Goal: Task Accomplishment & Management: Manage account settings

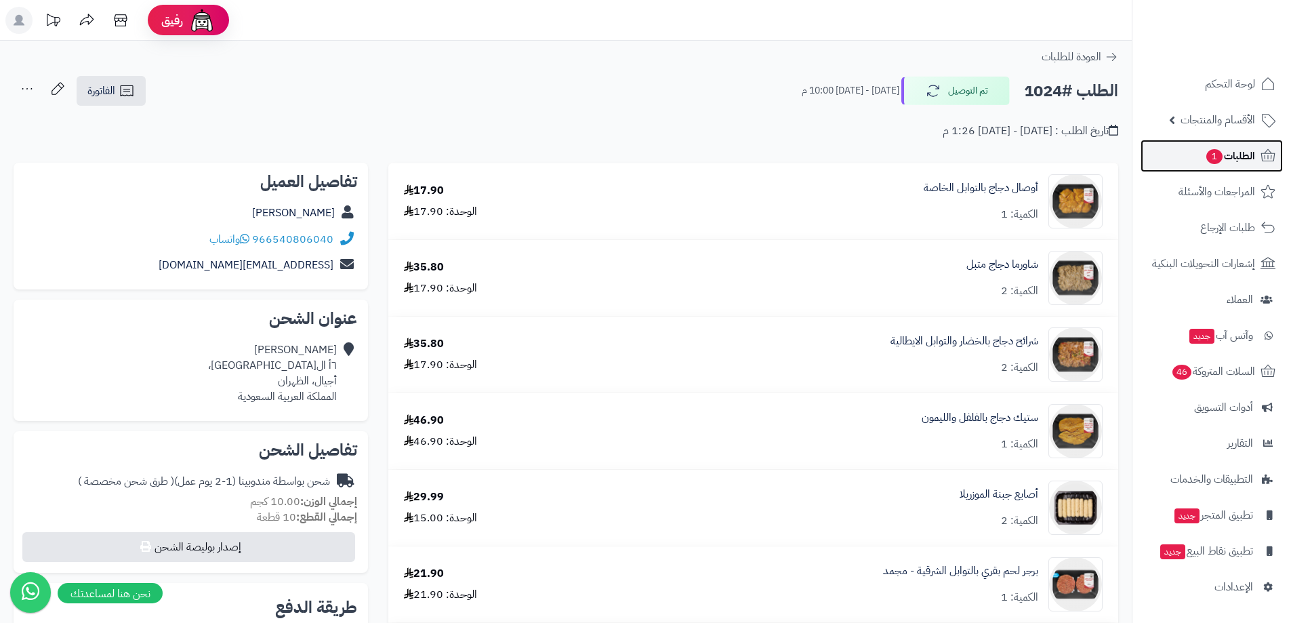
click at [1217, 142] on link "الطلبات 1" at bounding box center [1212, 156] width 142 height 33
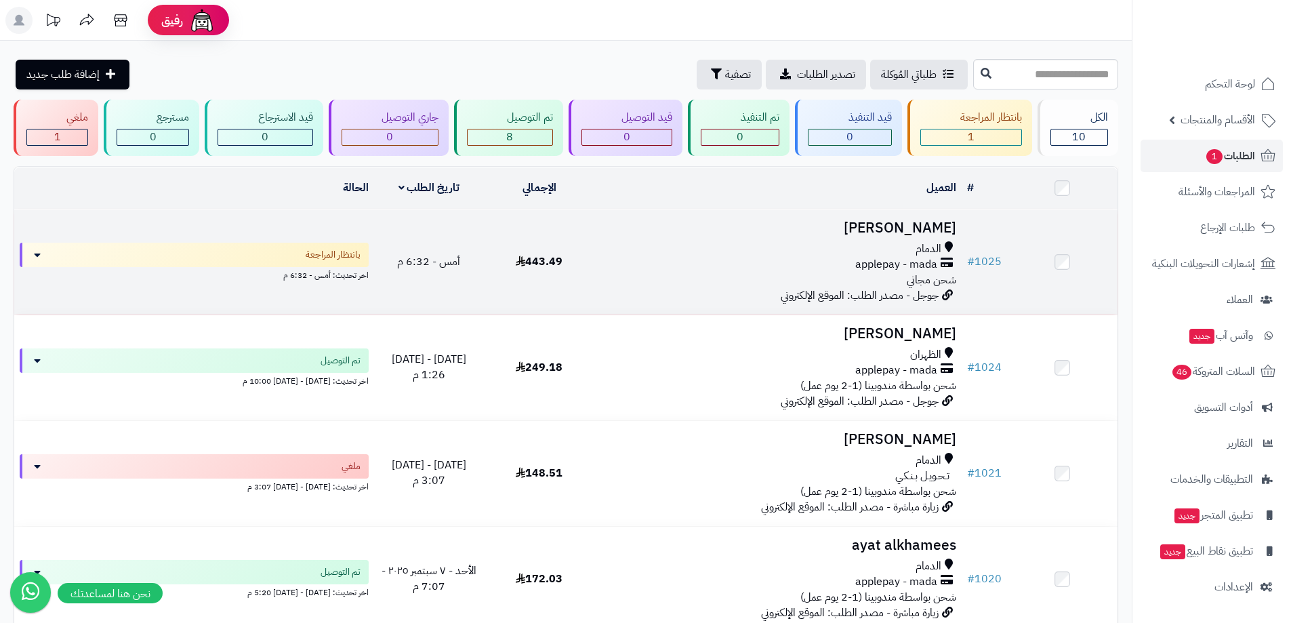
click at [640, 254] on div "الدمام" at bounding box center [778, 249] width 357 height 16
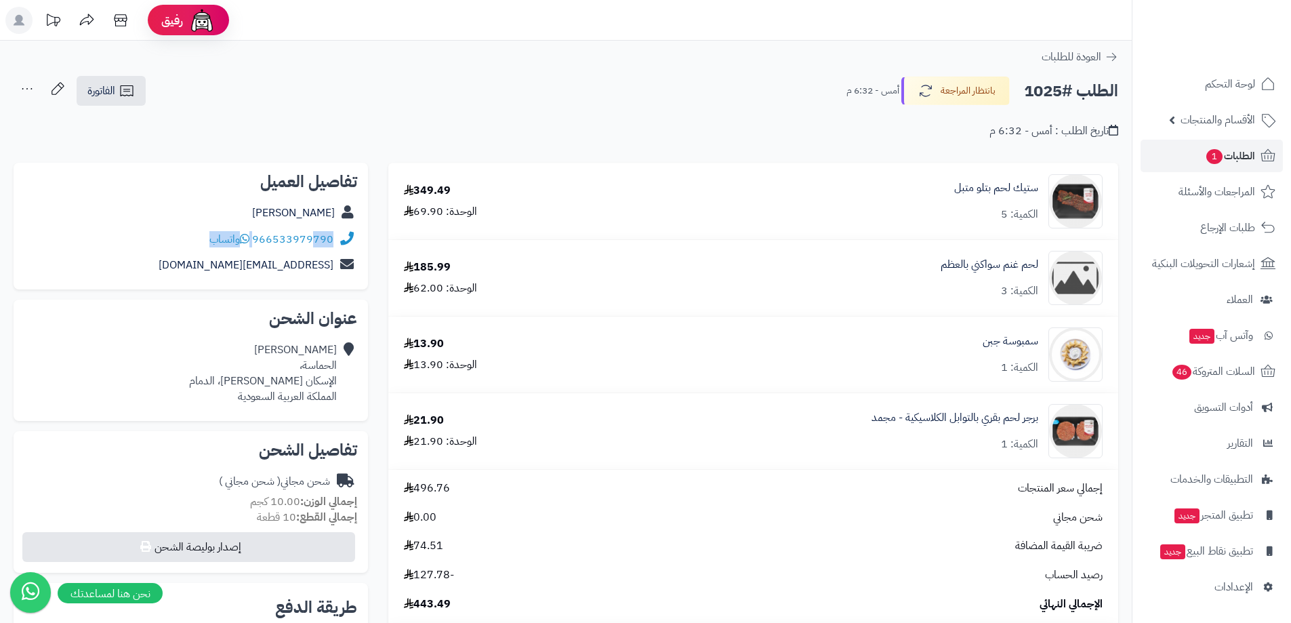
drag, startPoint x: 333, startPoint y: 252, endPoint x: 312, endPoint y: 249, distance: 20.6
click at [312, 249] on div "تفاصيل العميل Mohamed Bokhamseen 966533979790 واتساب aiagroup50@gmail.com" at bounding box center [191, 226] width 354 height 127
click at [299, 259] on link "aiagroup50@gmail.com" at bounding box center [246, 265] width 175 height 16
click at [331, 253] on div "aiagroup50@gmail.com" at bounding box center [190, 265] width 333 height 26
drag, startPoint x: 331, startPoint y: 251, endPoint x: 255, endPoint y: 245, distance: 76.2
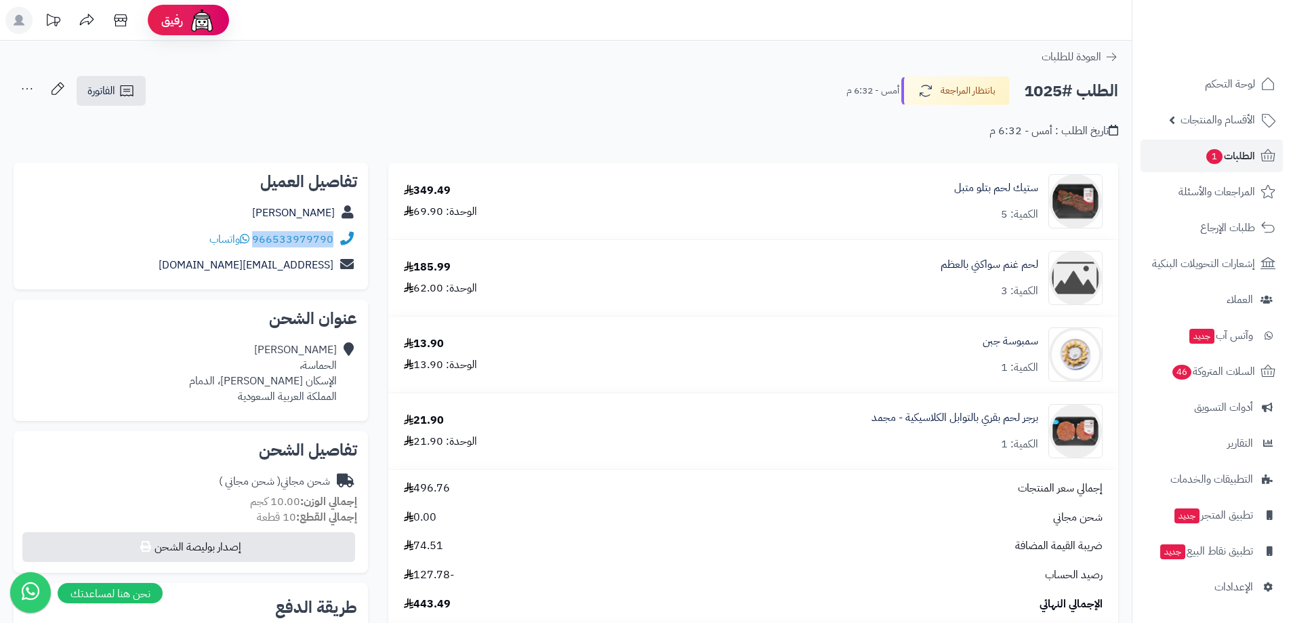
click at [255, 245] on div "966533979790 واتساب" at bounding box center [190, 239] width 333 height 26
copy link "966533979790"
click at [937, 84] on button "بانتظار المراجعة" at bounding box center [955, 90] width 108 height 28
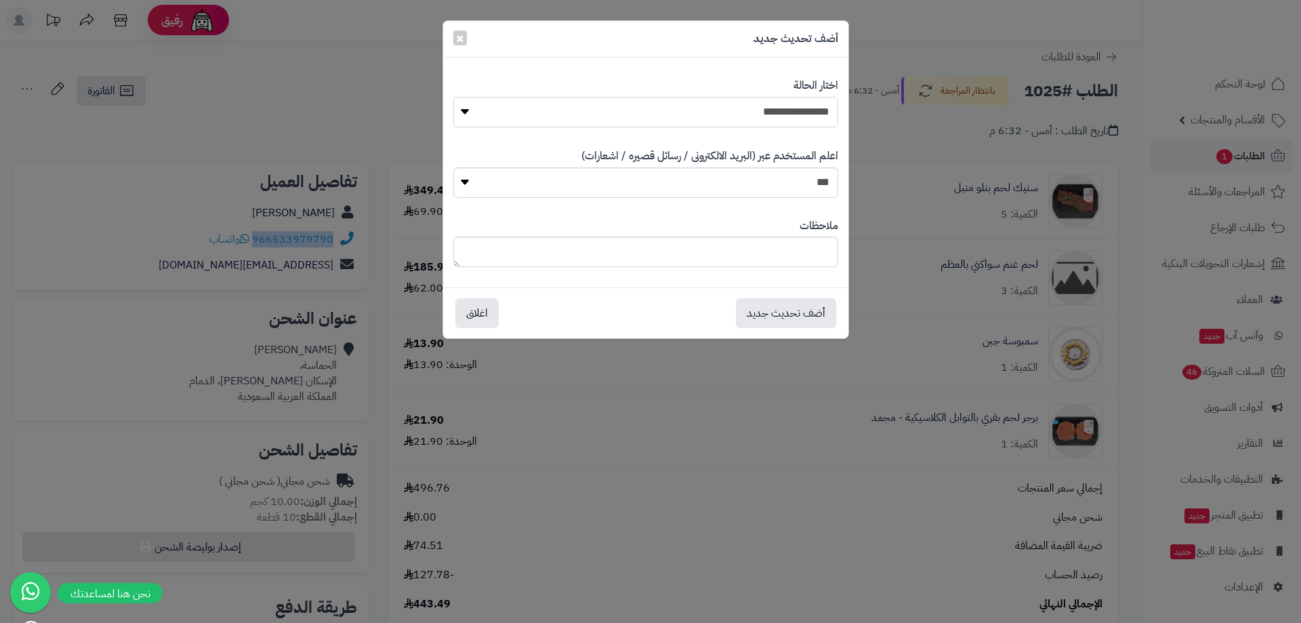
click at [794, 107] on select "**********" at bounding box center [645, 112] width 385 height 30
select select "*"
click at [453, 97] on select "**********" at bounding box center [645, 112] width 385 height 30
click at [777, 313] on button "أضف تحديث جديد" at bounding box center [786, 313] width 100 height 30
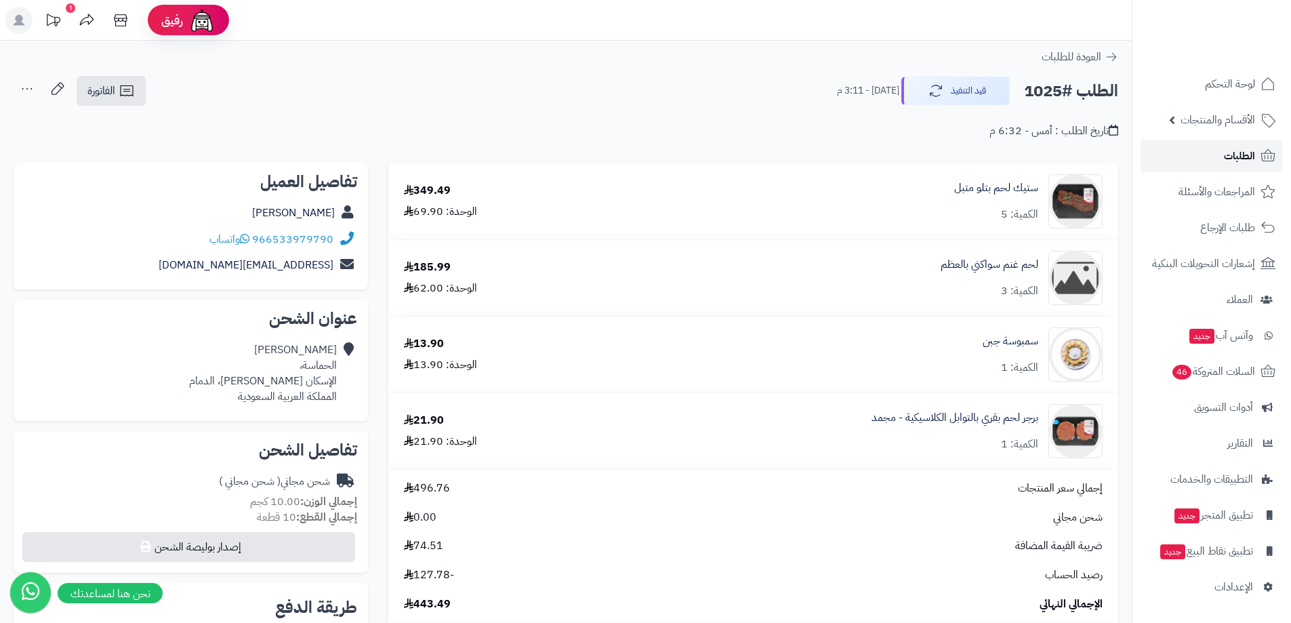
click at [1248, 155] on span "الطلبات" at bounding box center [1239, 155] width 31 height 19
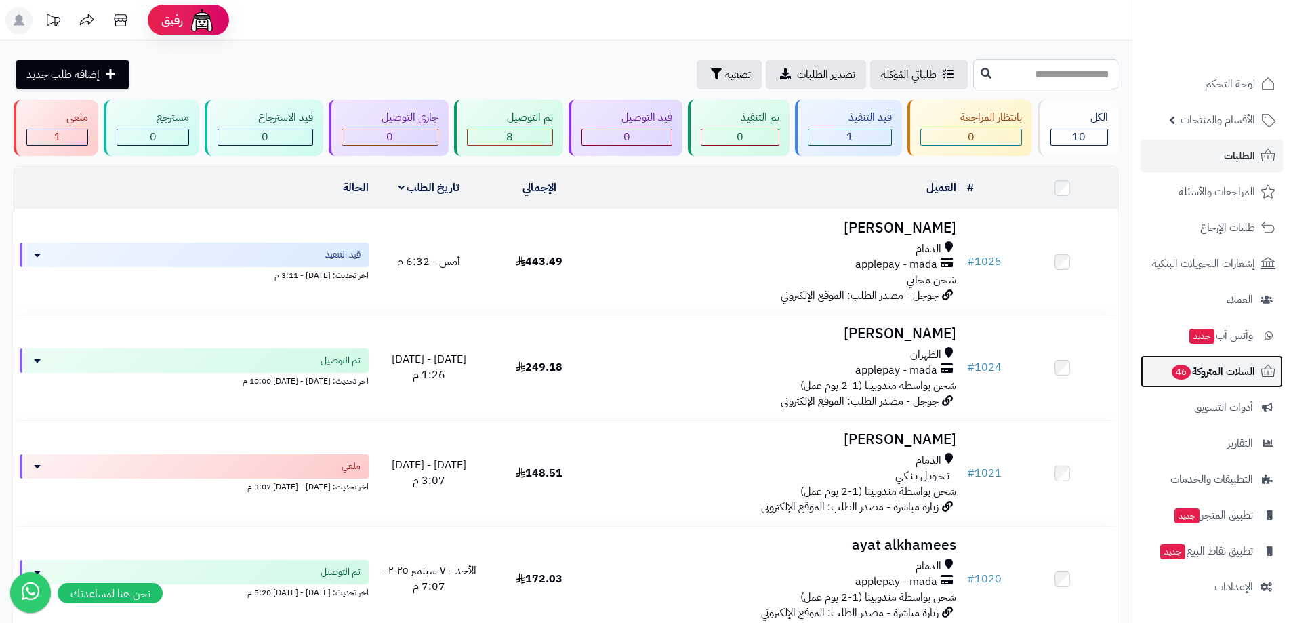
click at [1223, 373] on span "السلات المتروكة 46" at bounding box center [1213, 371] width 85 height 19
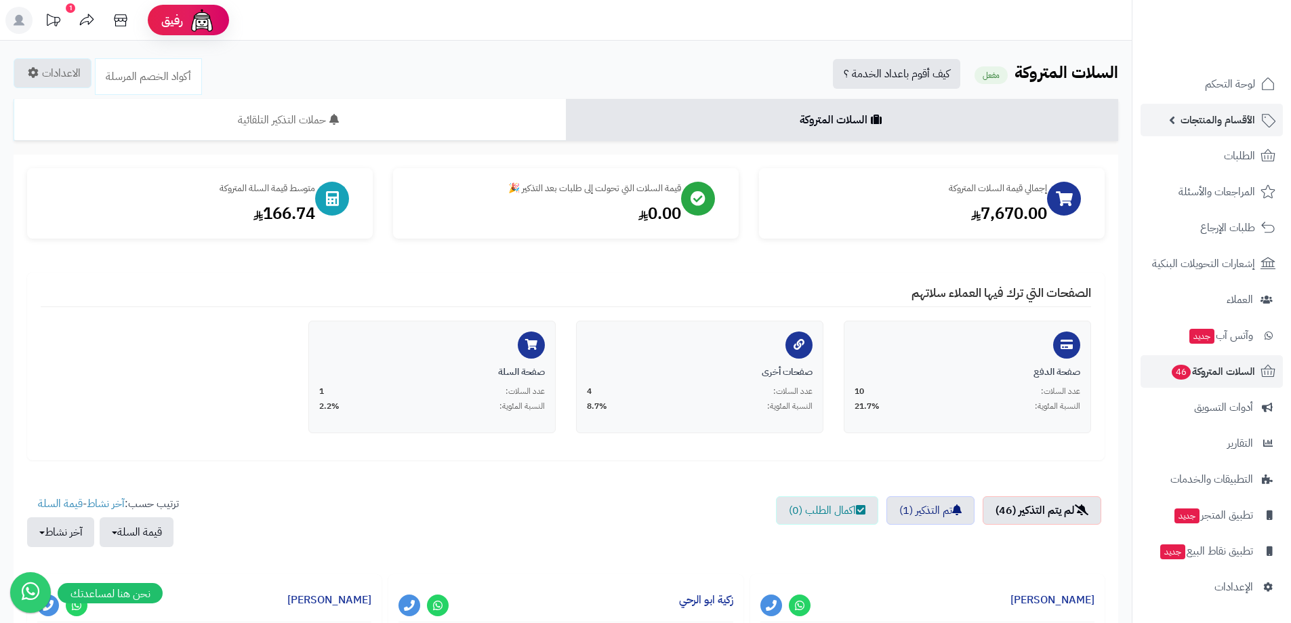
click at [1231, 121] on span "الأقسام والمنتجات" at bounding box center [1218, 119] width 75 height 19
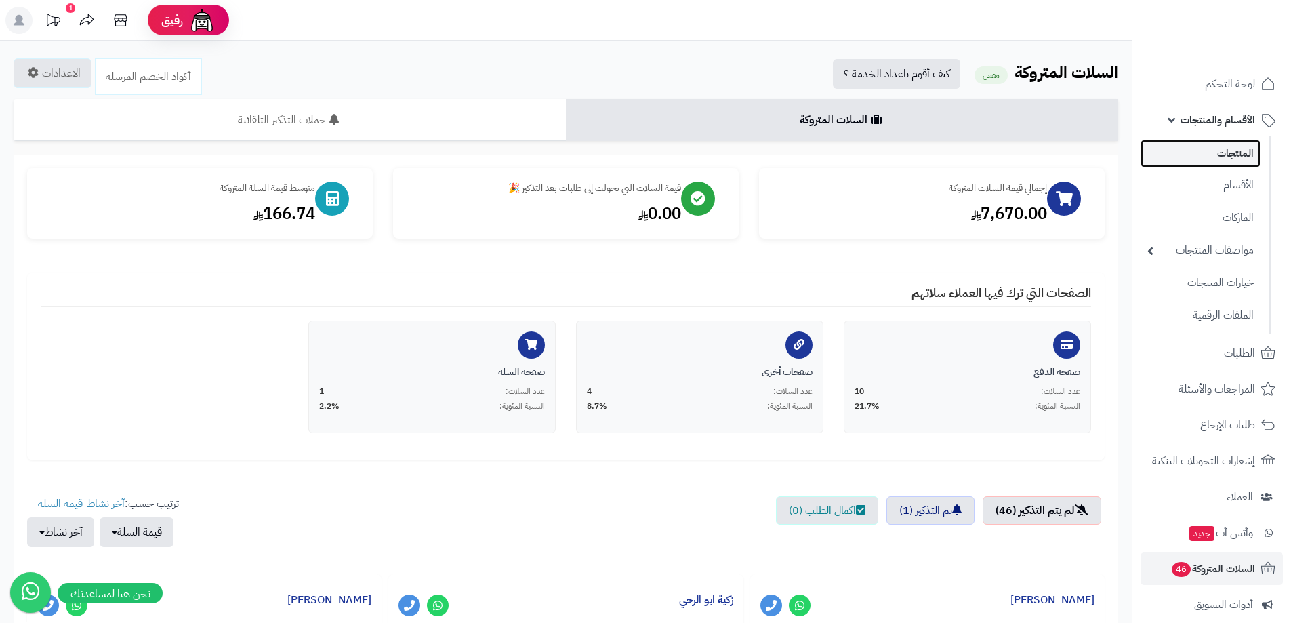
click at [1220, 146] on link "المنتجات" at bounding box center [1201, 154] width 120 height 28
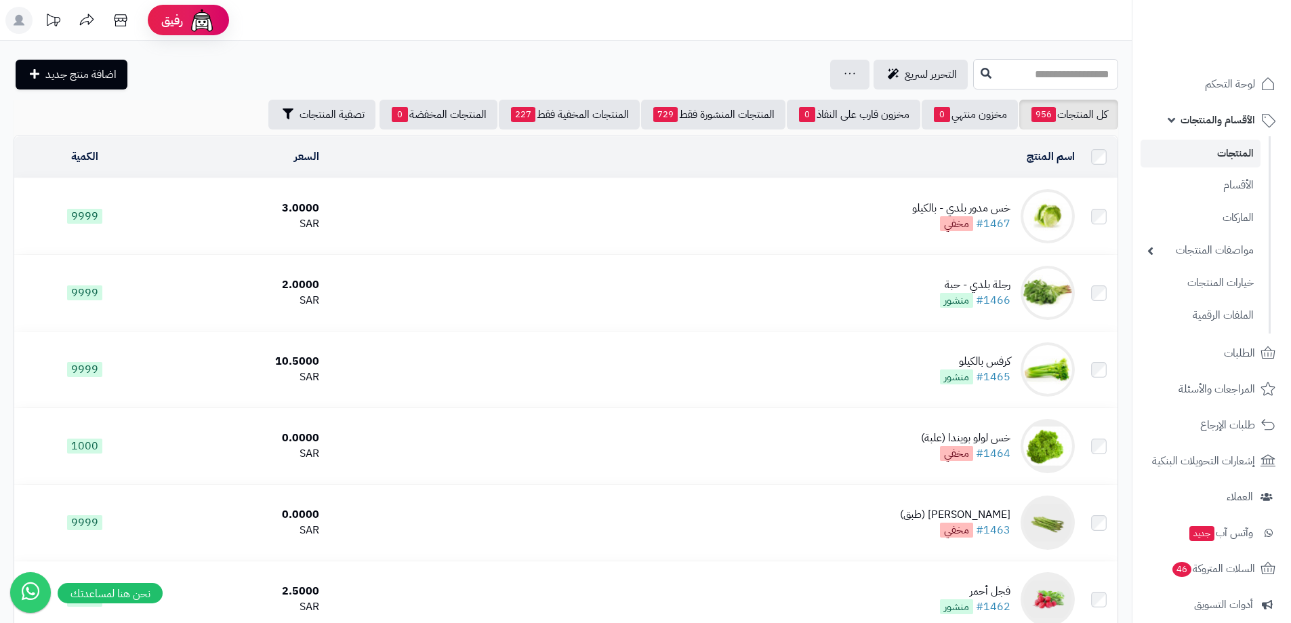
drag, startPoint x: 965, startPoint y: 85, endPoint x: 981, endPoint y: 79, distance: 17.4
click at [973, 85] on input "text" at bounding box center [1045, 74] width 145 height 30
click at [981, 79] on input "text" at bounding box center [1045, 74] width 145 height 30
type input "******"
click at [1000, 131] on link "لحم غنم سواكني بالعظم" at bounding box center [1045, 131] width 145 height 25
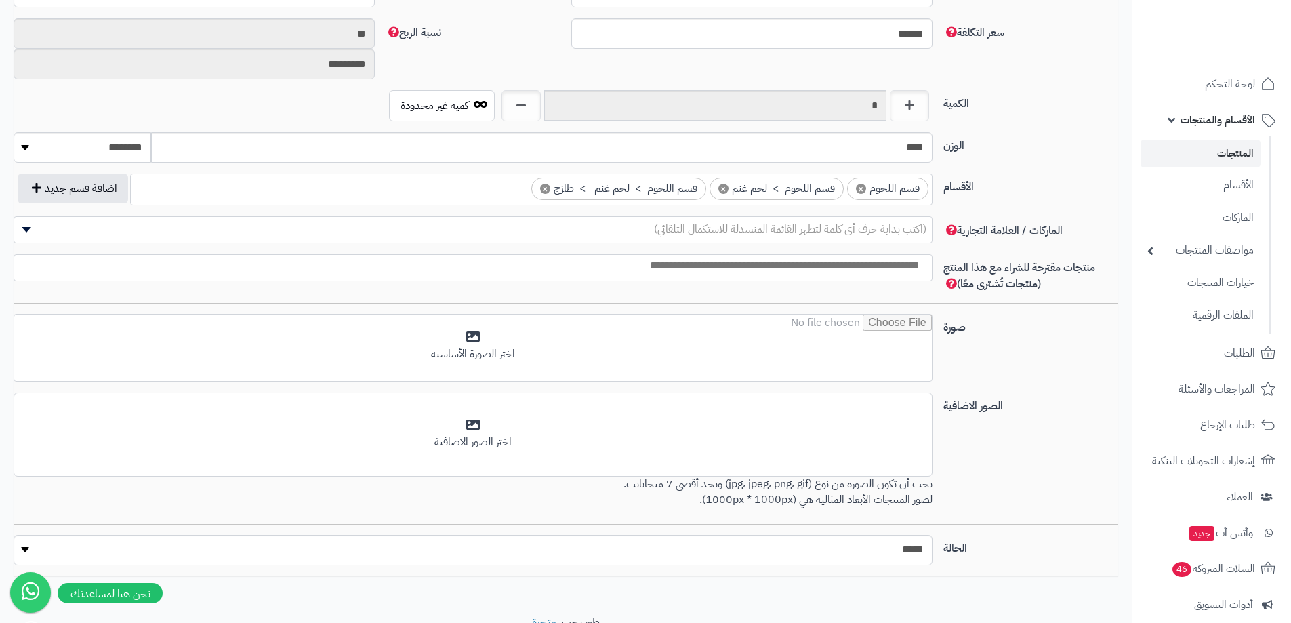
scroll to position [669, 0]
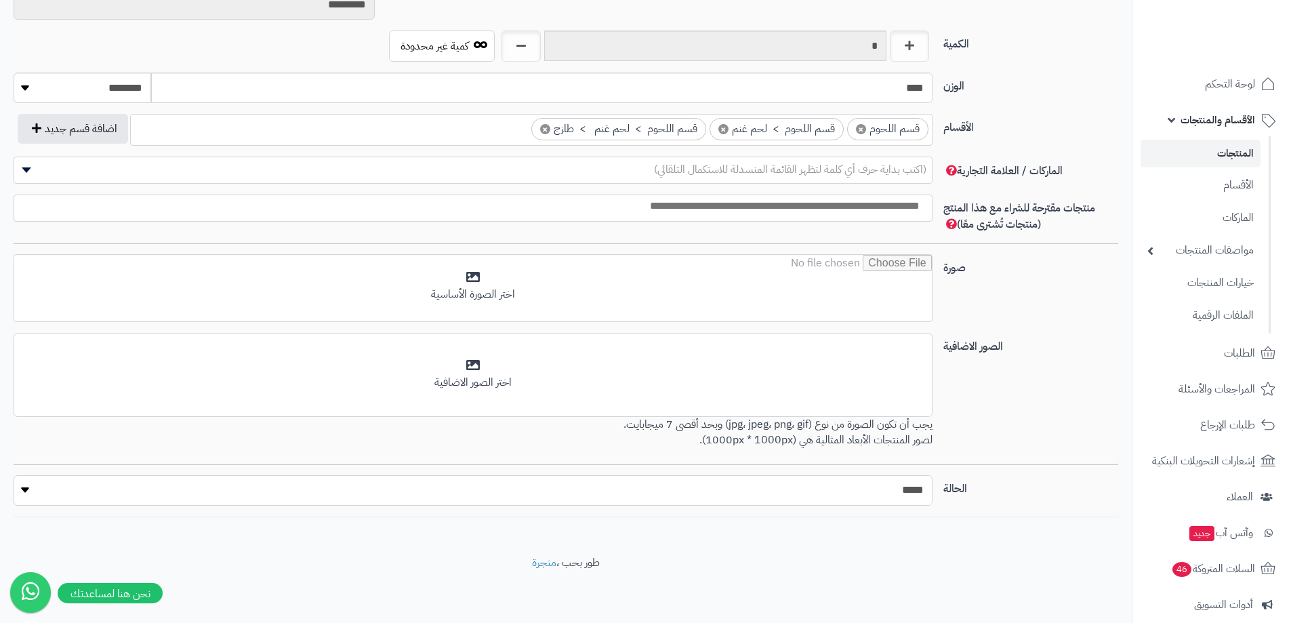
click at [754, 492] on select "***** ****" at bounding box center [473, 490] width 919 height 30
select select "*"
click at [14, 475] on select "***** ****" at bounding box center [473, 490] width 919 height 30
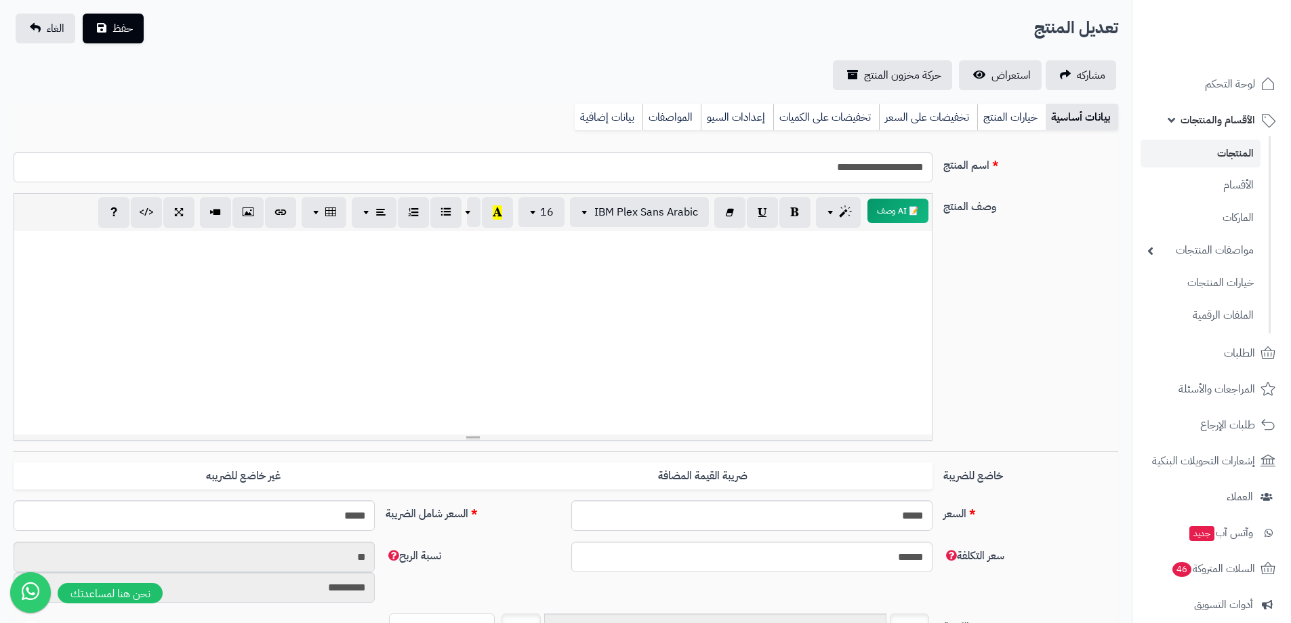
scroll to position [0, 0]
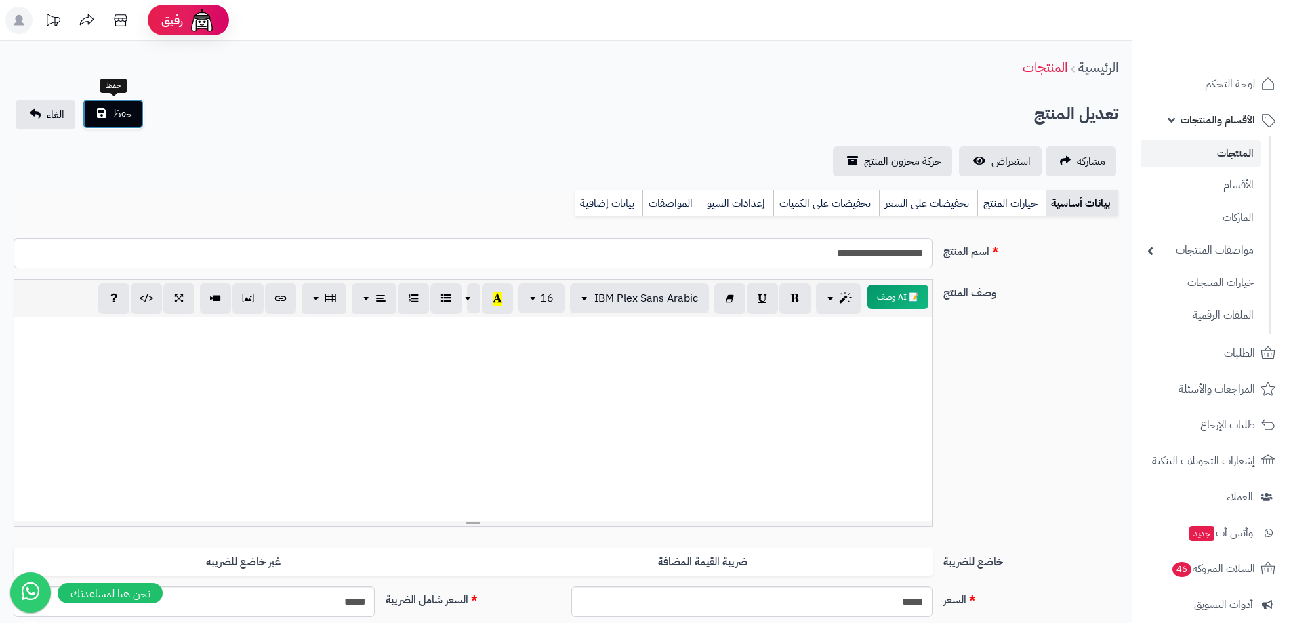
click at [126, 108] on span "حفظ" at bounding box center [123, 114] width 20 height 16
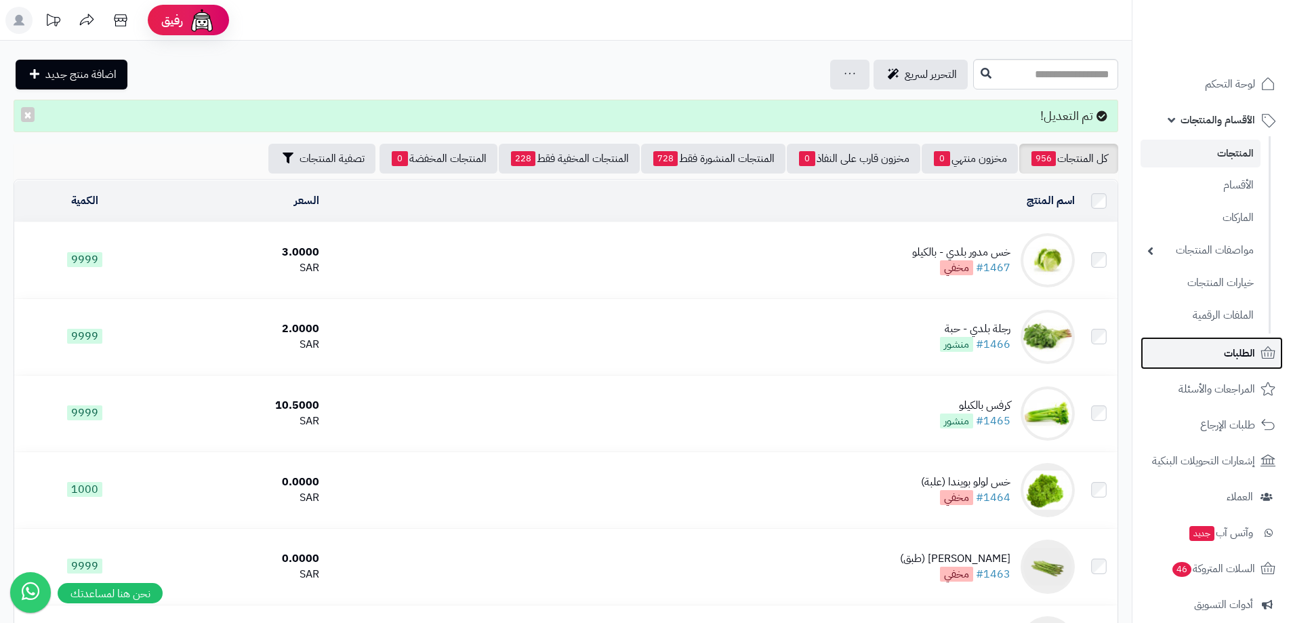
click at [1218, 346] on link "الطلبات" at bounding box center [1212, 353] width 142 height 33
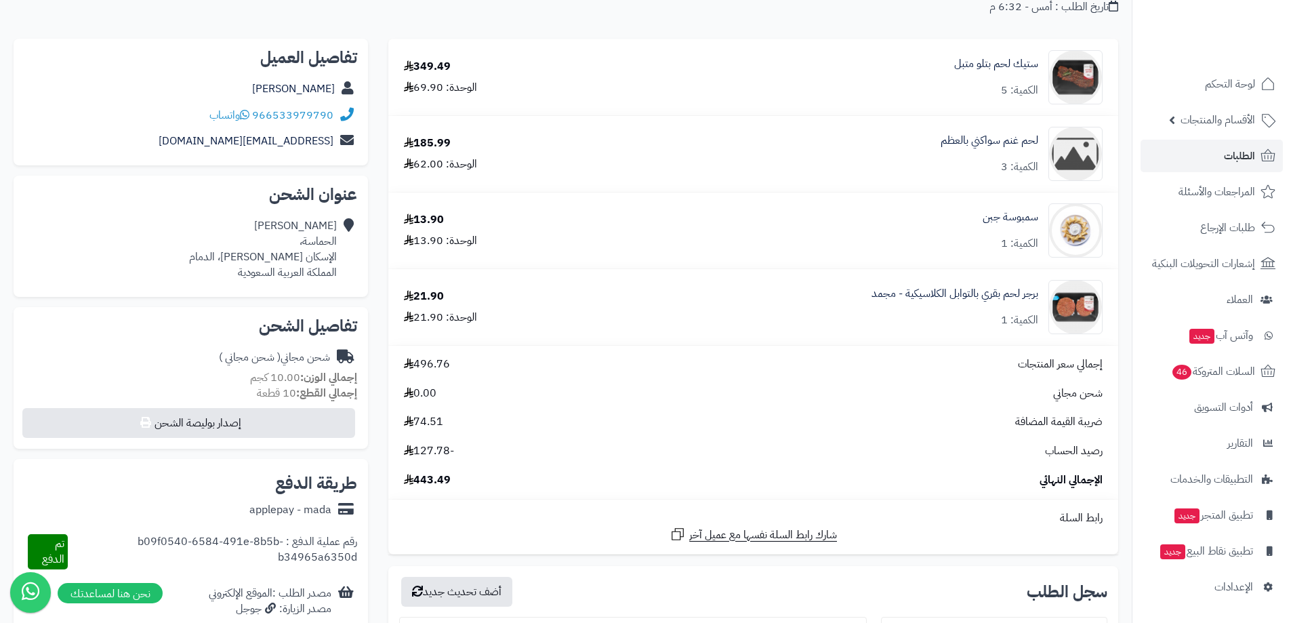
scroll to position [136, 0]
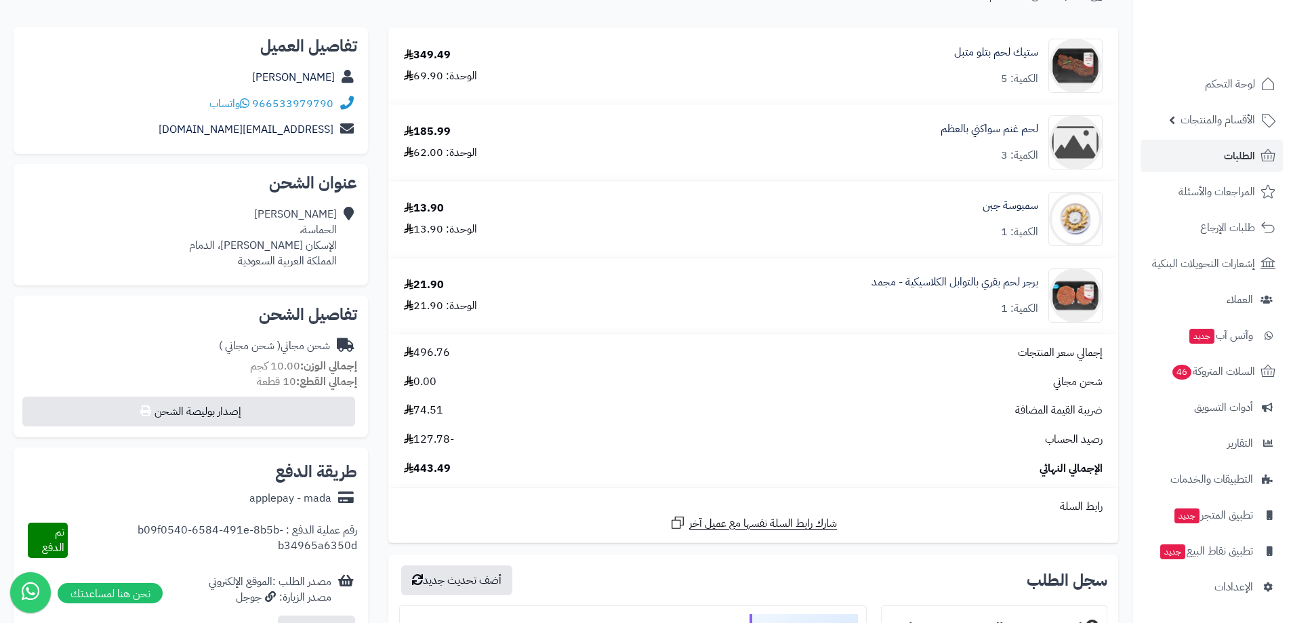
drag, startPoint x: 1019, startPoint y: 441, endPoint x: 1082, endPoint y: 444, distance: 63.8
click at [1082, 444] on div "رصيد الحساب -127.78" at bounding box center [753, 440] width 719 height 16
click at [960, 447] on div "رصيد الحساب -127.78" at bounding box center [753, 440] width 719 height 16
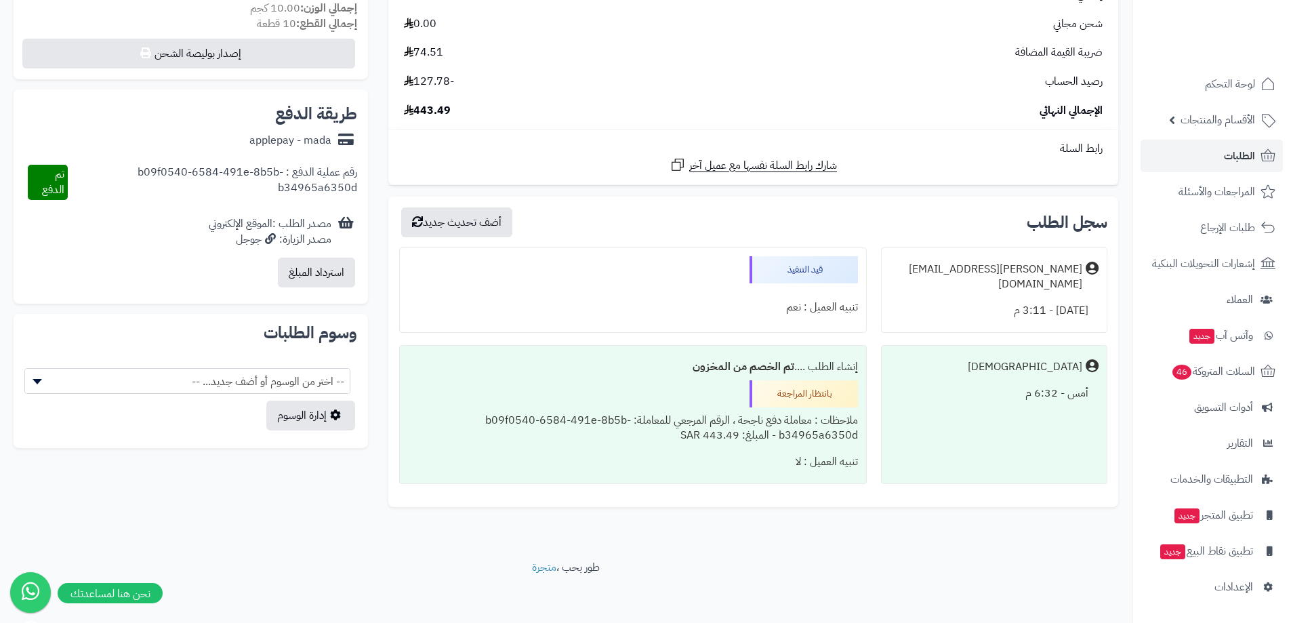
scroll to position [494, 0]
click at [228, 263] on div "استرداد المبلغ" at bounding box center [190, 271] width 333 height 41
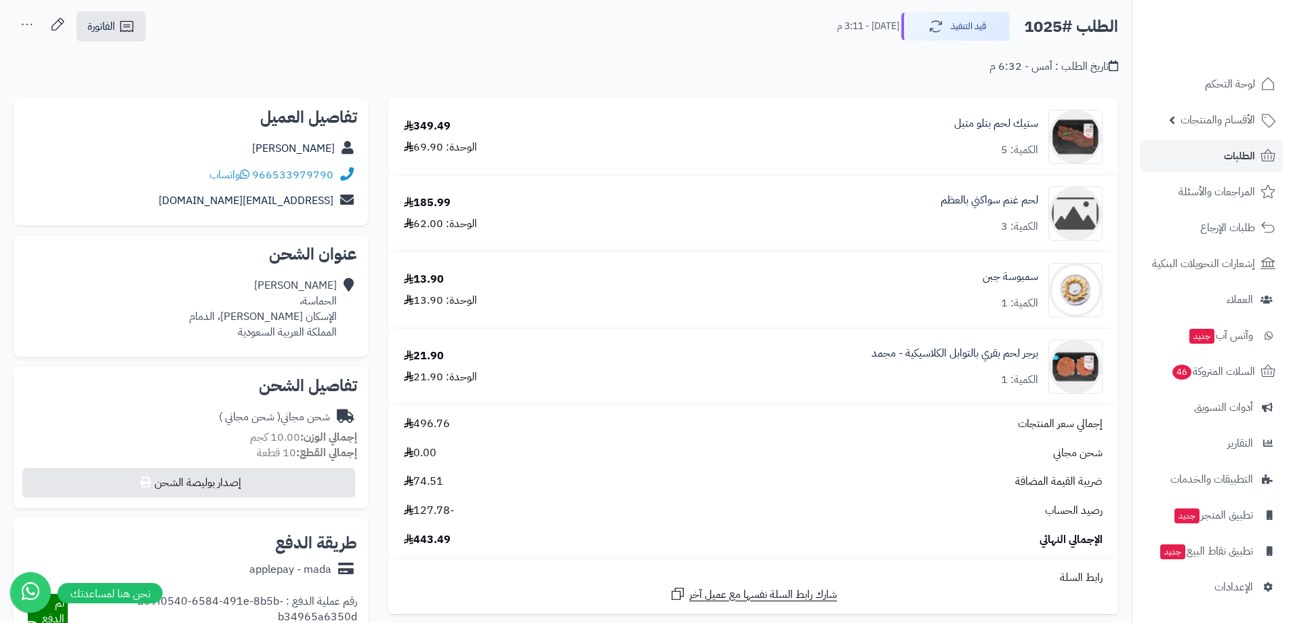
scroll to position [0, 0]
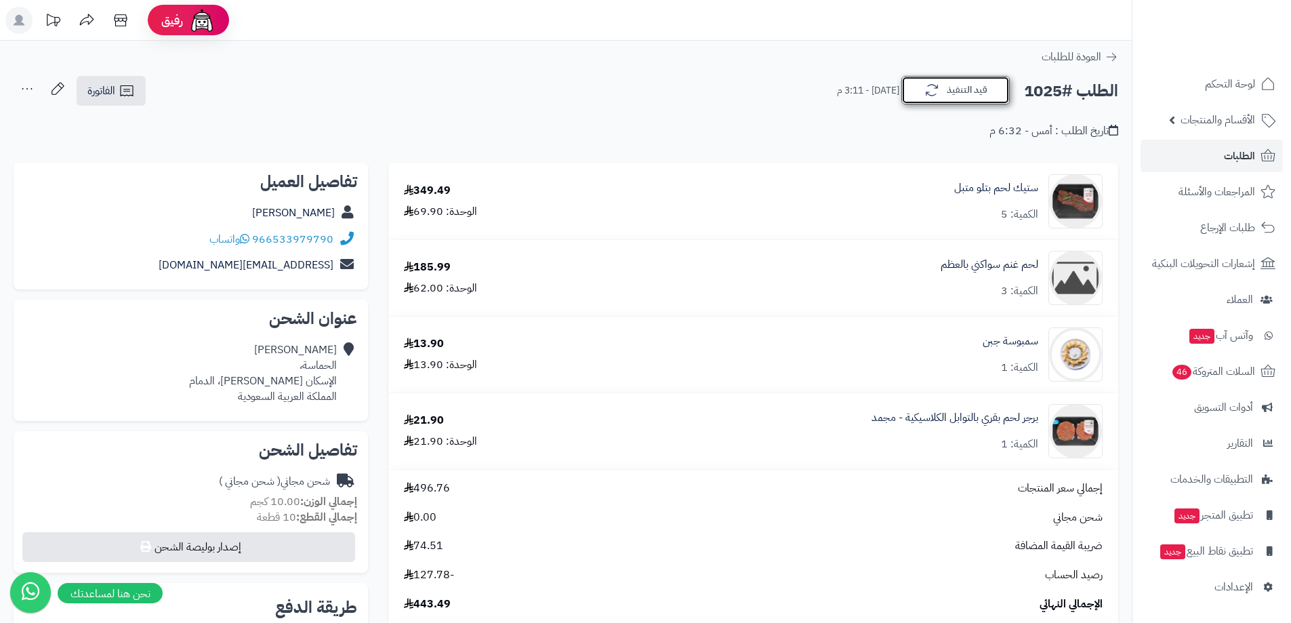
click at [964, 97] on button "قيد التنفيذ" at bounding box center [955, 90] width 108 height 28
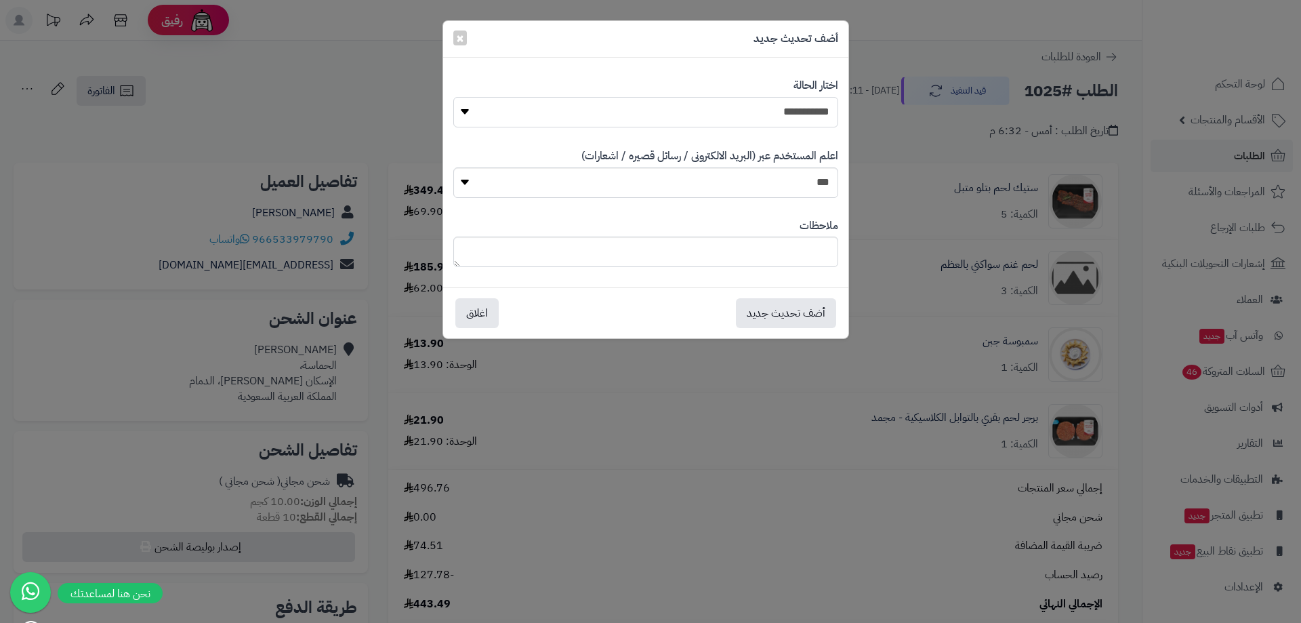
click at [769, 113] on select "**********" at bounding box center [645, 112] width 385 height 30
select select "**"
click at [453, 97] on select "**********" at bounding box center [645, 112] width 385 height 30
click at [771, 306] on button "أضف تحديث جديد" at bounding box center [786, 313] width 100 height 30
